Goal: Task Accomplishment & Management: Use online tool/utility

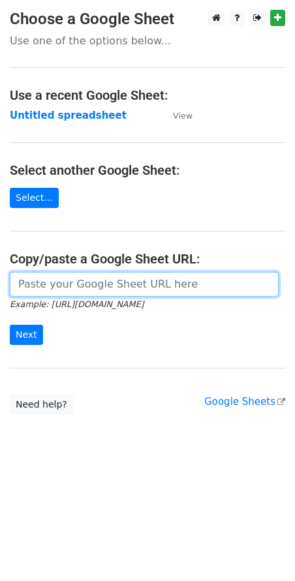
click at [64, 280] on input "url" at bounding box center [144, 284] width 269 height 25
paste input "[EMAIL_ADDRESS][DOMAIN_NAME] [EMAIL_ADDRESS][DOMAIN_NAME] [PERSON_NAME][EMAIL_A…"
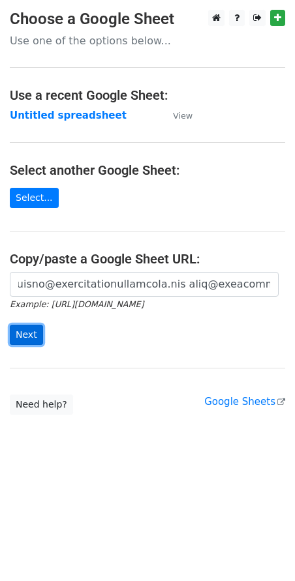
click at [31, 332] on input "Next" at bounding box center [26, 335] width 33 height 20
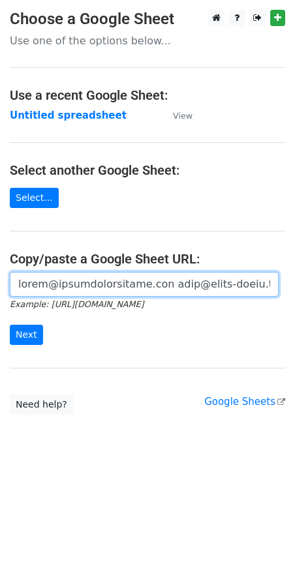
click at [105, 281] on input "url" at bounding box center [144, 284] width 269 height 25
paste input "[URL][DOMAIN_NAME]"
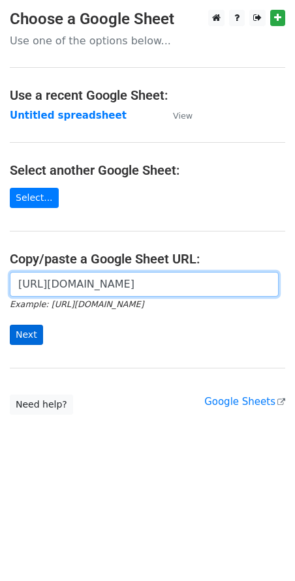
type input "[URL][DOMAIN_NAME]"
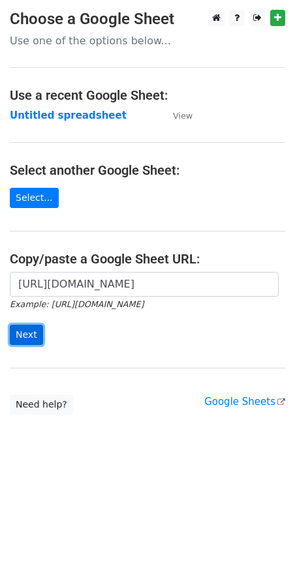
scroll to position [0, 0]
click at [16, 343] on input "Next" at bounding box center [26, 335] width 33 height 20
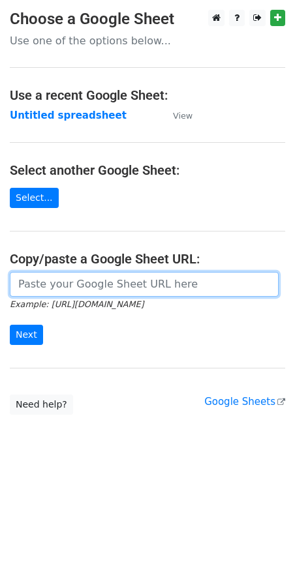
click at [59, 285] on input "url" at bounding box center [144, 284] width 269 height 25
paste input "Hey, I know — another digitizing/vectoring email in your inbox. Here’s why this…"
paste input "[URL][DOMAIN_NAME]"
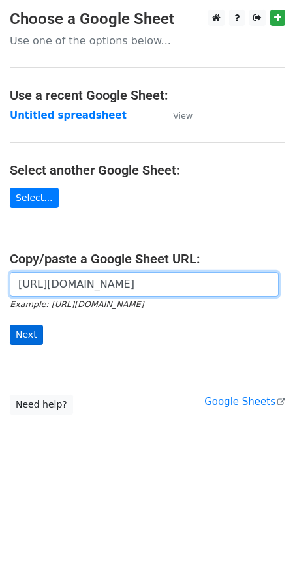
type input "[URL][DOMAIN_NAME]"
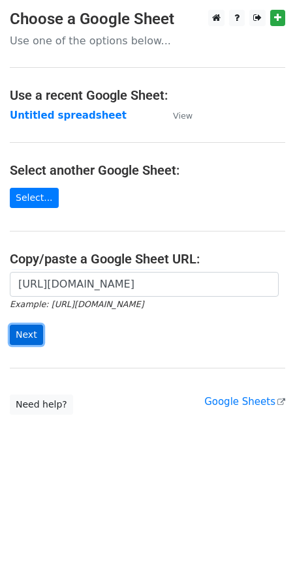
click at [22, 326] on input "Next" at bounding box center [26, 335] width 33 height 20
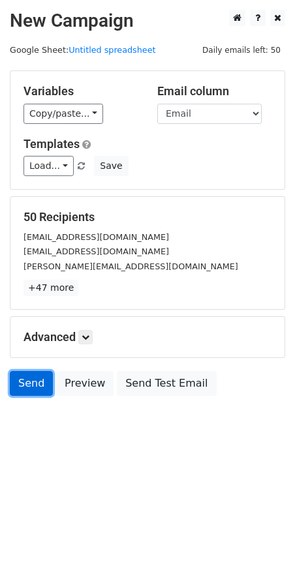
click at [33, 387] on link "Send" at bounding box center [31, 383] width 43 height 25
